Goal: Find specific page/section: Find specific page/section

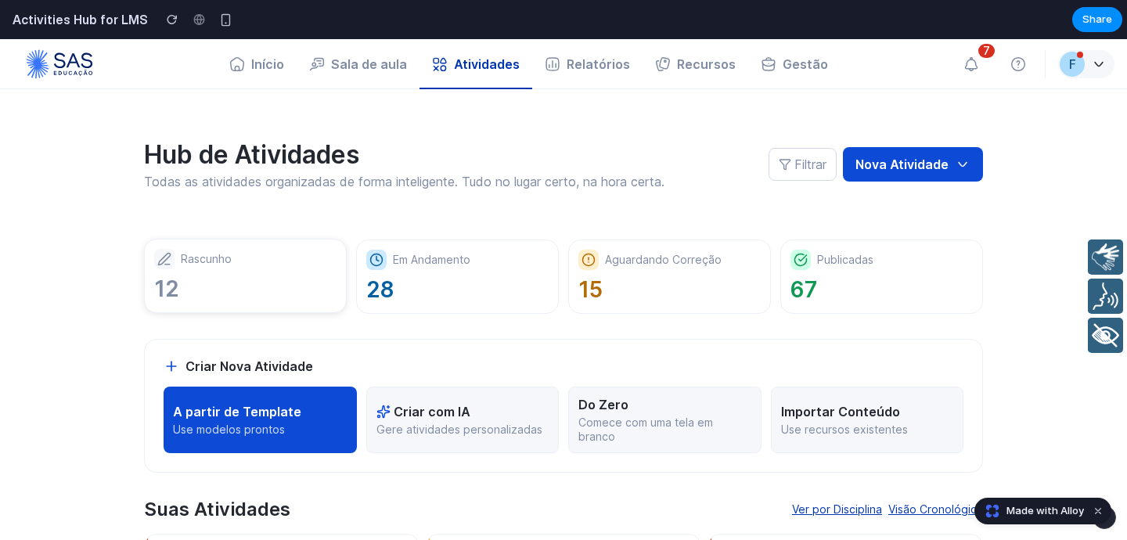
click at [273, 253] on div "Rascunho" at bounding box center [245, 259] width 182 height 20
click at [427, 265] on p "Em Andamento" at bounding box center [432, 259] width 78 height 14
click at [423, 421] on button "Criar com IA Gere atividades personalizadas" at bounding box center [462, 420] width 193 height 67
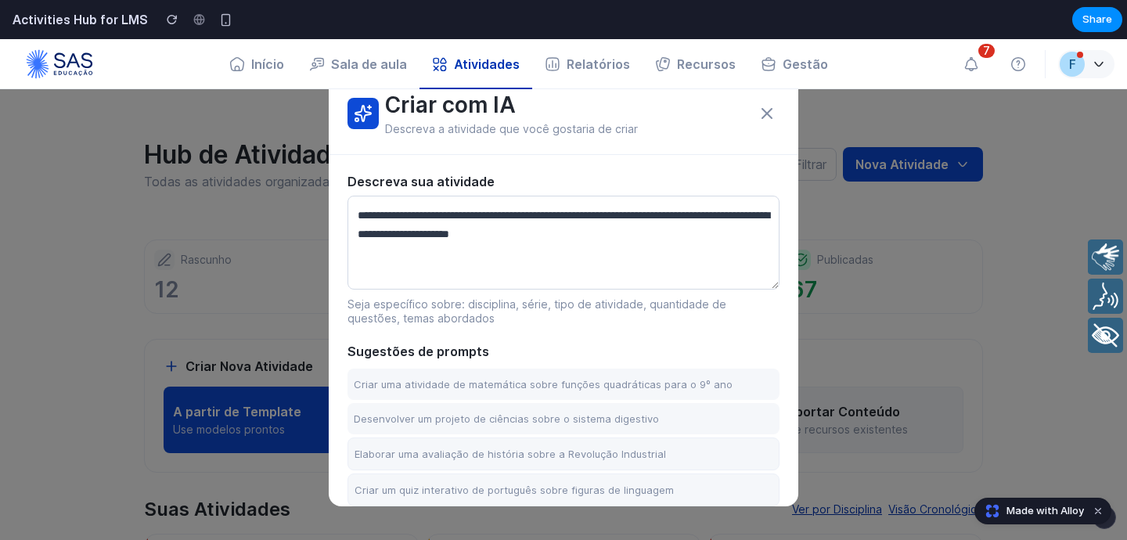
click at [766, 115] on icon at bounding box center [767, 113] width 19 height 19
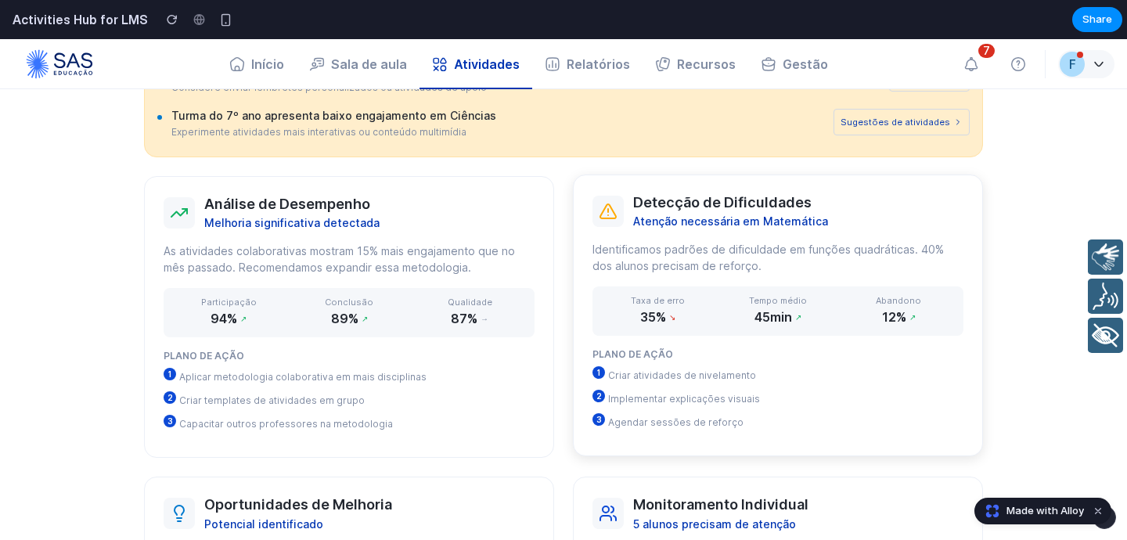
scroll to position [951, 0]
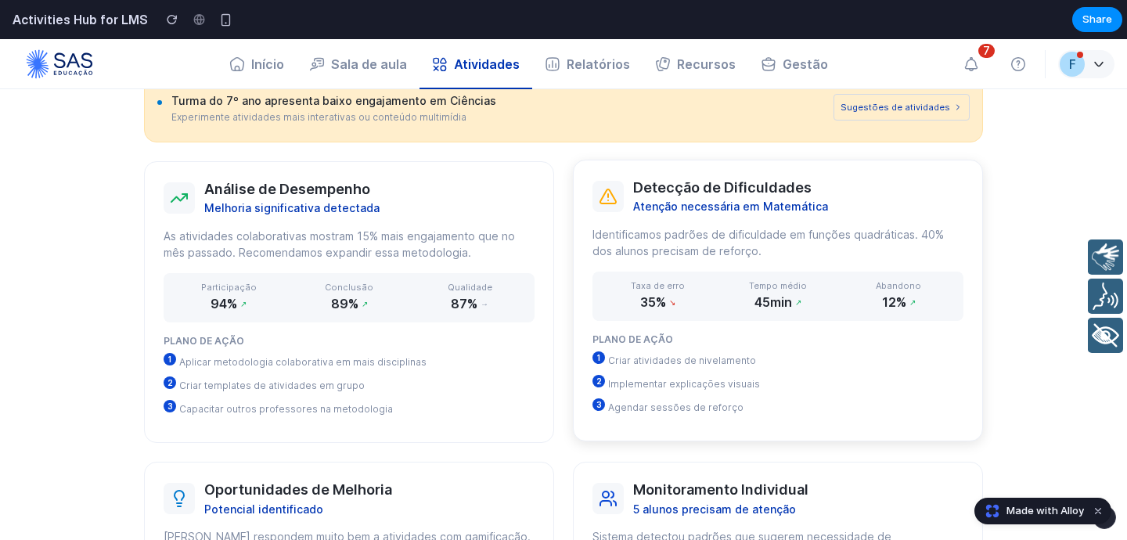
click at [665, 330] on div "Detecção de Dificuldades Atenção necessária em Matemática Identificamos padrões…" at bounding box center [778, 301] width 410 height 283
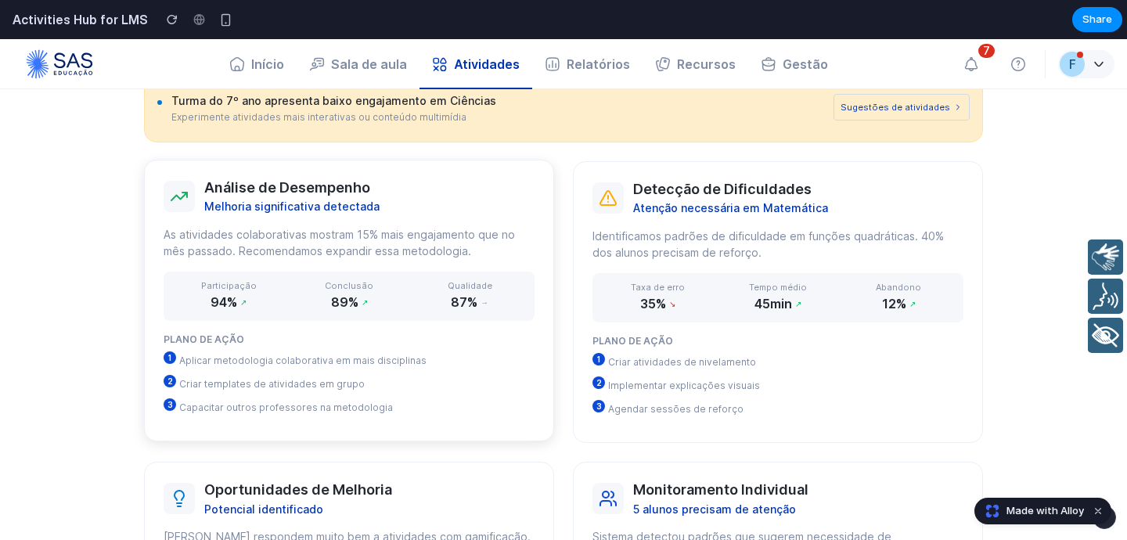
click at [453, 308] on span "87%" at bounding box center [464, 302] width 27 height 16
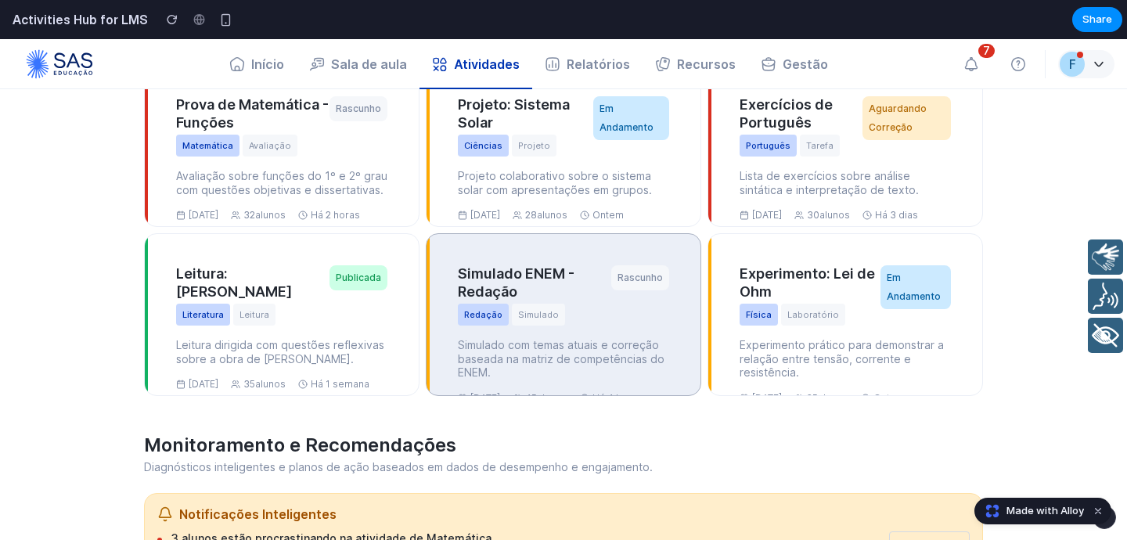
scroll to position [471, 0]
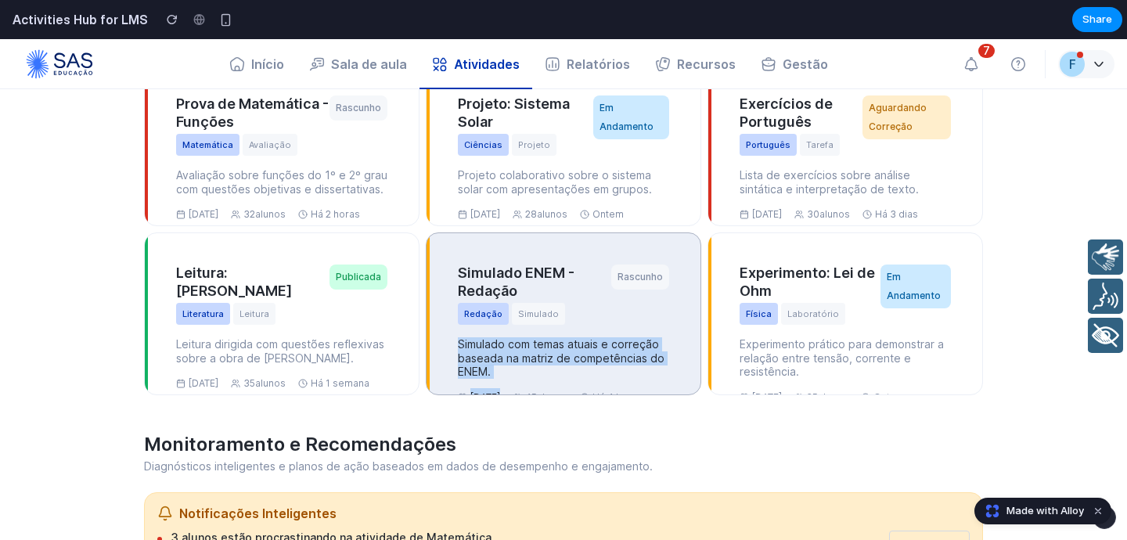
drag, startPoint x: 530, startPoint y: 334, endPoint x: 570, endPoint y: 384, distance: 64.1
click at [570, 384] on div "Simulado ENEM - Redação Redação Simulado Rascunho Simulado com temas atuais e c…" at bounding box center [563, 336] width 211 height 142
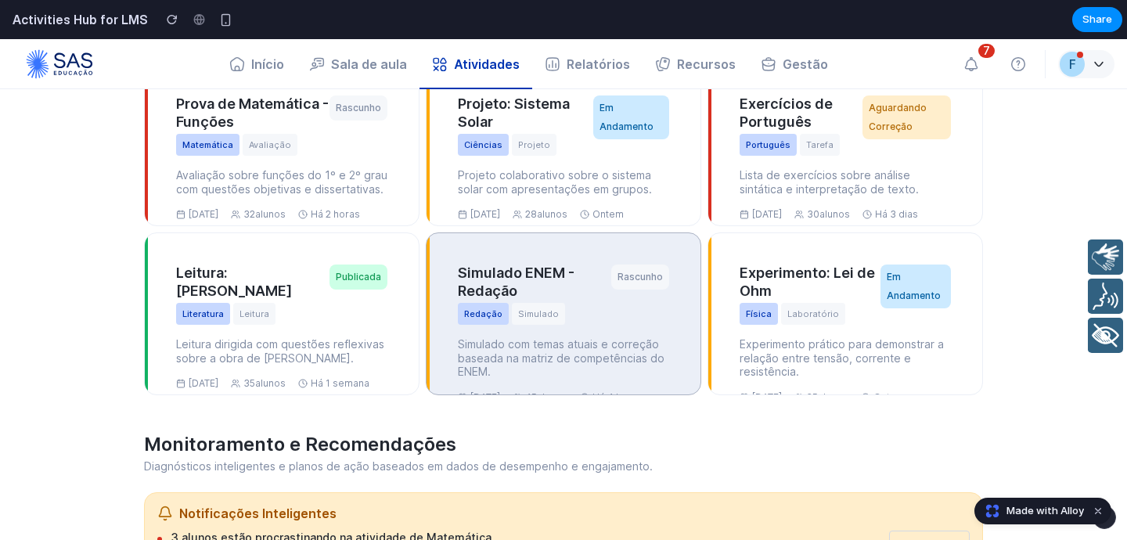
click at [563, 355] on p "Simulado com temas atuais e correção baseada na matriz de competências do ENEM." at bounding box center [563, 357] width 211 height 41
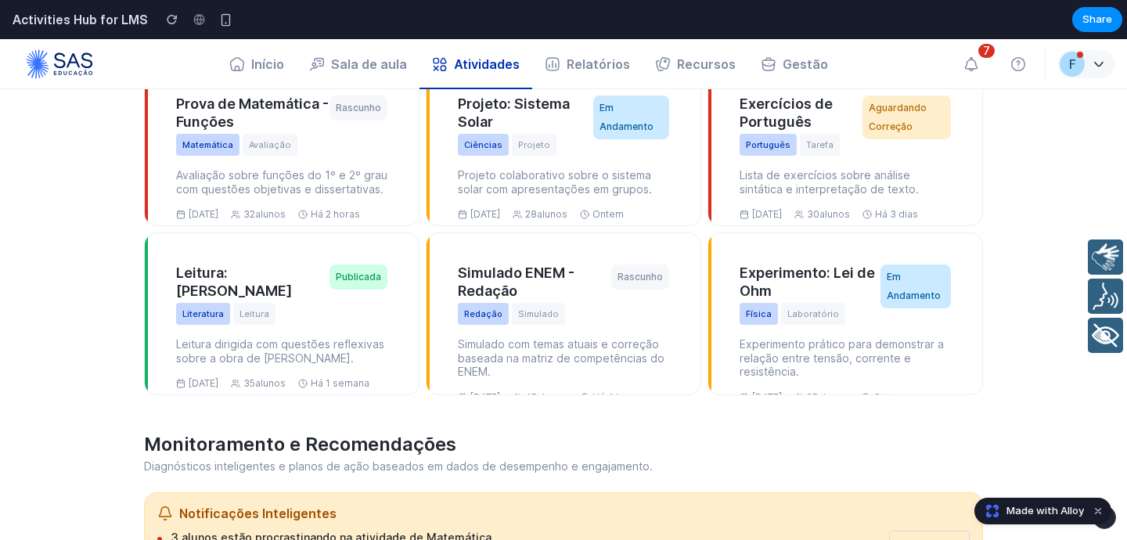
click at [87, 278] on microfrontend-component "Hub de Atividades Todas as atividades organizadas de forma inteligente. Tudo no…" at bounding box center [563, 431] width 1127 height 1625
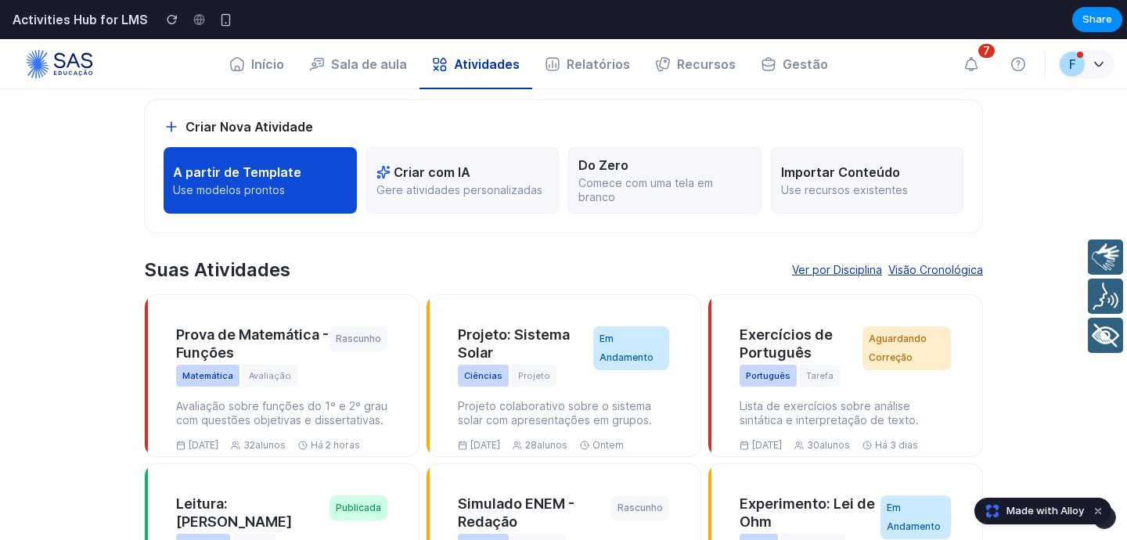
scroll to position [220, 0]
